Goal: Information Seeking & Learning: Learn about a topic

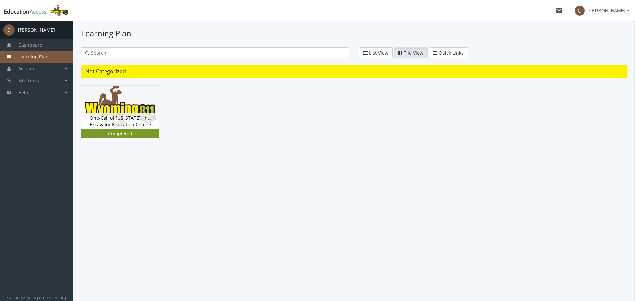
click at [115, 134] on div "Completed" at bounding box center [120, 134] width 76 height 7
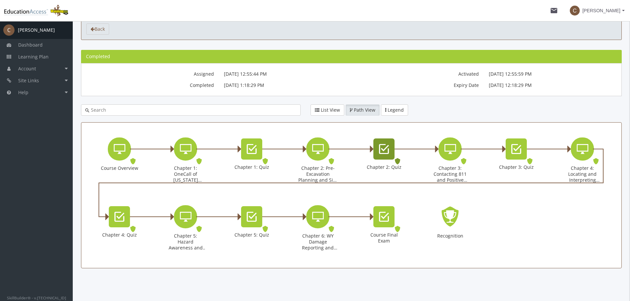
scroll to position [34, 0]
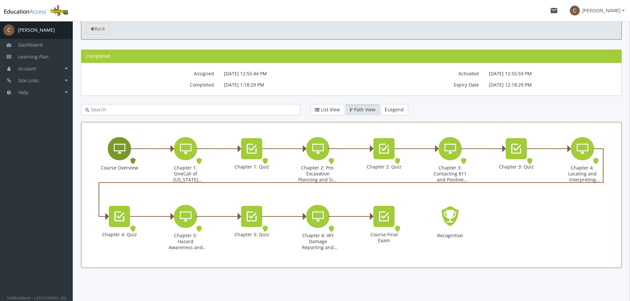
click at [119, 144] on icon "Course Overview" at bounding box center [120, 148] width 12 height 13
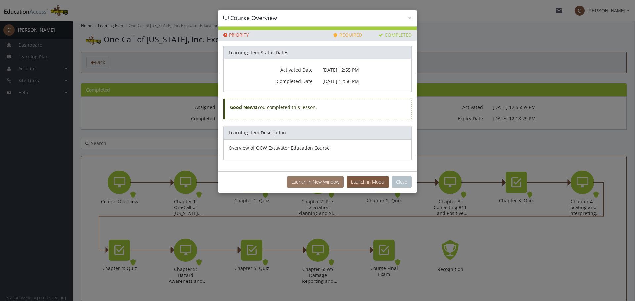
click at [324, 179] on button "Launch in New Window" at bounding box center [315, 182] width 57 height 11
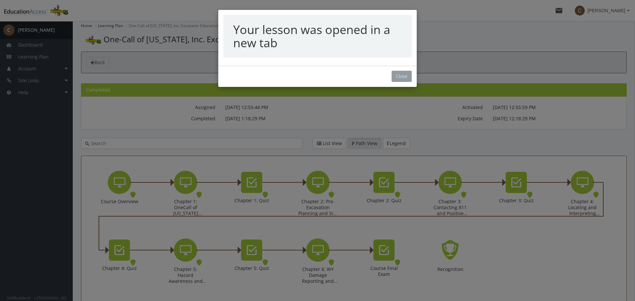
click at [396, 79] on button "Close" at bounding box center [401, 76] width 20 height 11
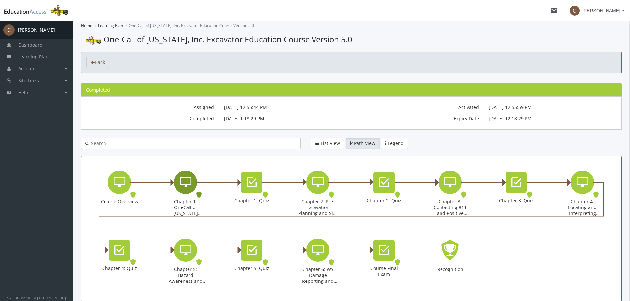
click at [184, 180] on icon "Chapter 1: OneCall of Wyoming Introduction" at bounding box center [186, 182] width 12 height 13
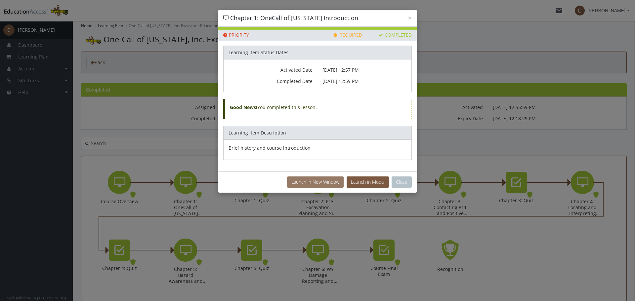
click at [319, 178] on button "Launch in New Window" at bounding box center [315, 182] width 57 height 11
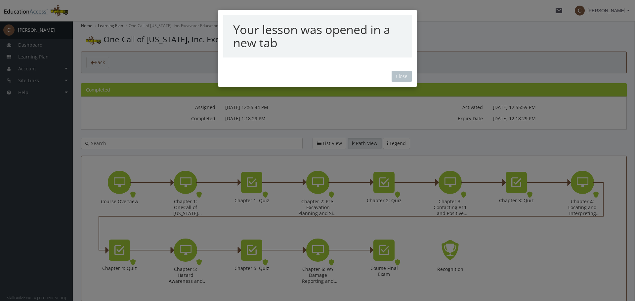
click at [400, 78] on div "Your lesson was opened in a new tab Close" at bounding box center [317, 150] width 635 height 301
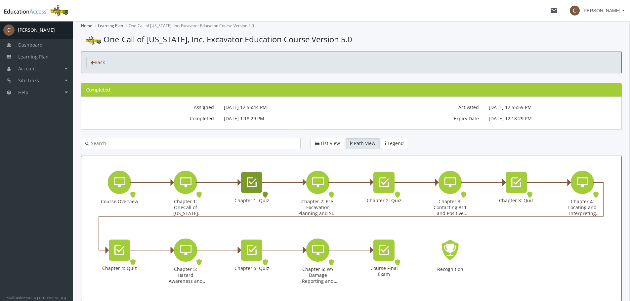
click at [248, 184] on icon "Chapter 1: Quiz" at bounding box center [252, 182] width 10 height 13
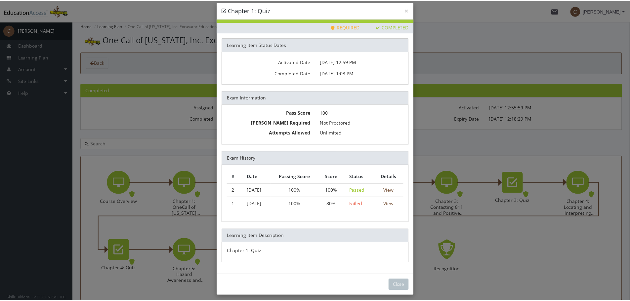
scroll to position [13, 0]
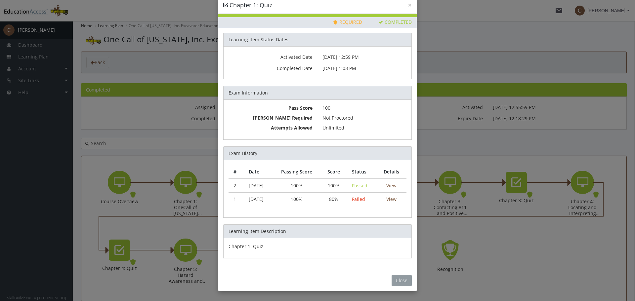
click at [399, 278] on button "Close" at bounding box center [401, 280] width 20 height 11
